Goal: Task Accomplishment & Management: Manage account settings

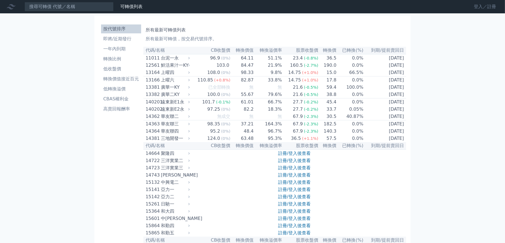
click at [478, 7] on link "登入／註冊" at bounding box center [485, 6] width 31 height 9
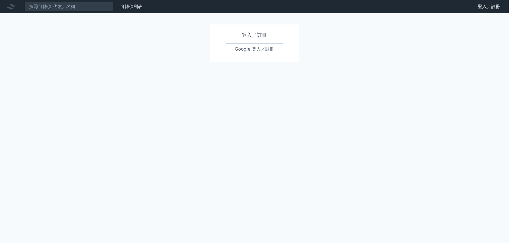
click at [250, 52] on link "Google 登入／註冊" at bounding box center [255, 49] width 58 height 12
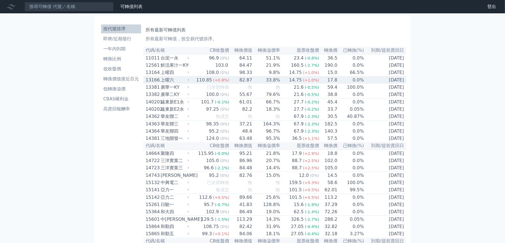
scroll to position [1851, 0]
